Goal: Information Seeking & Learning: Learn about a topic

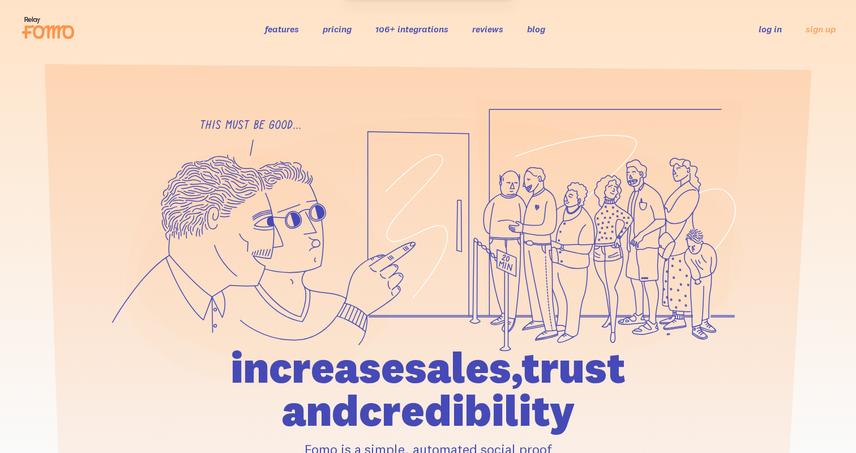
click at [288, 30] on link "features" at bounding box center [282, 28] width 34 height 11
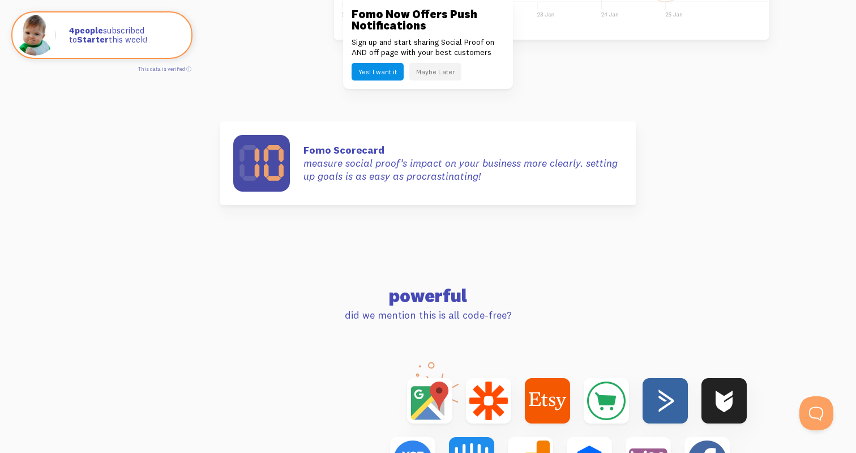
scroll to position [3343, 0]
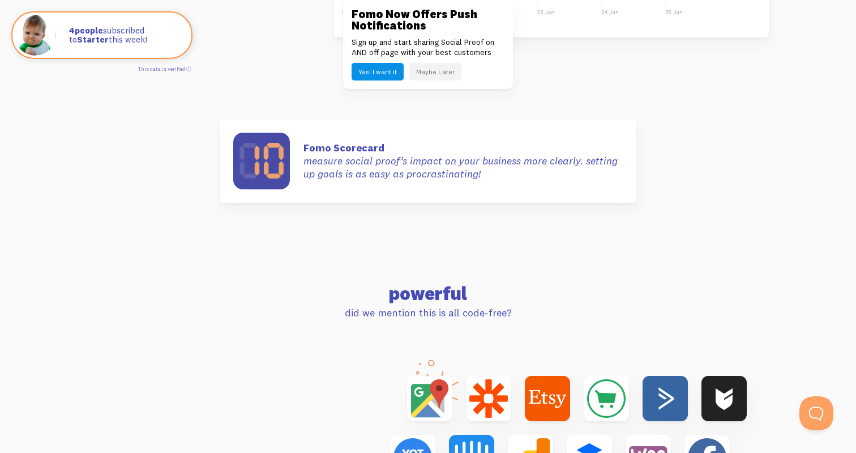
click at [427, 78] on button "Maybe Later" at bounding box center [436, 72] width 52 height 18
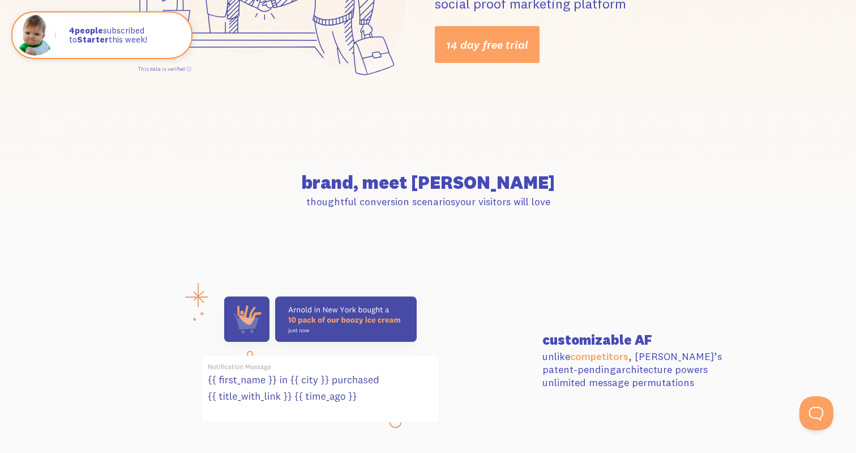
scroll to position [0, 0]
